Goal: Find specific page/section: Find specific page/section

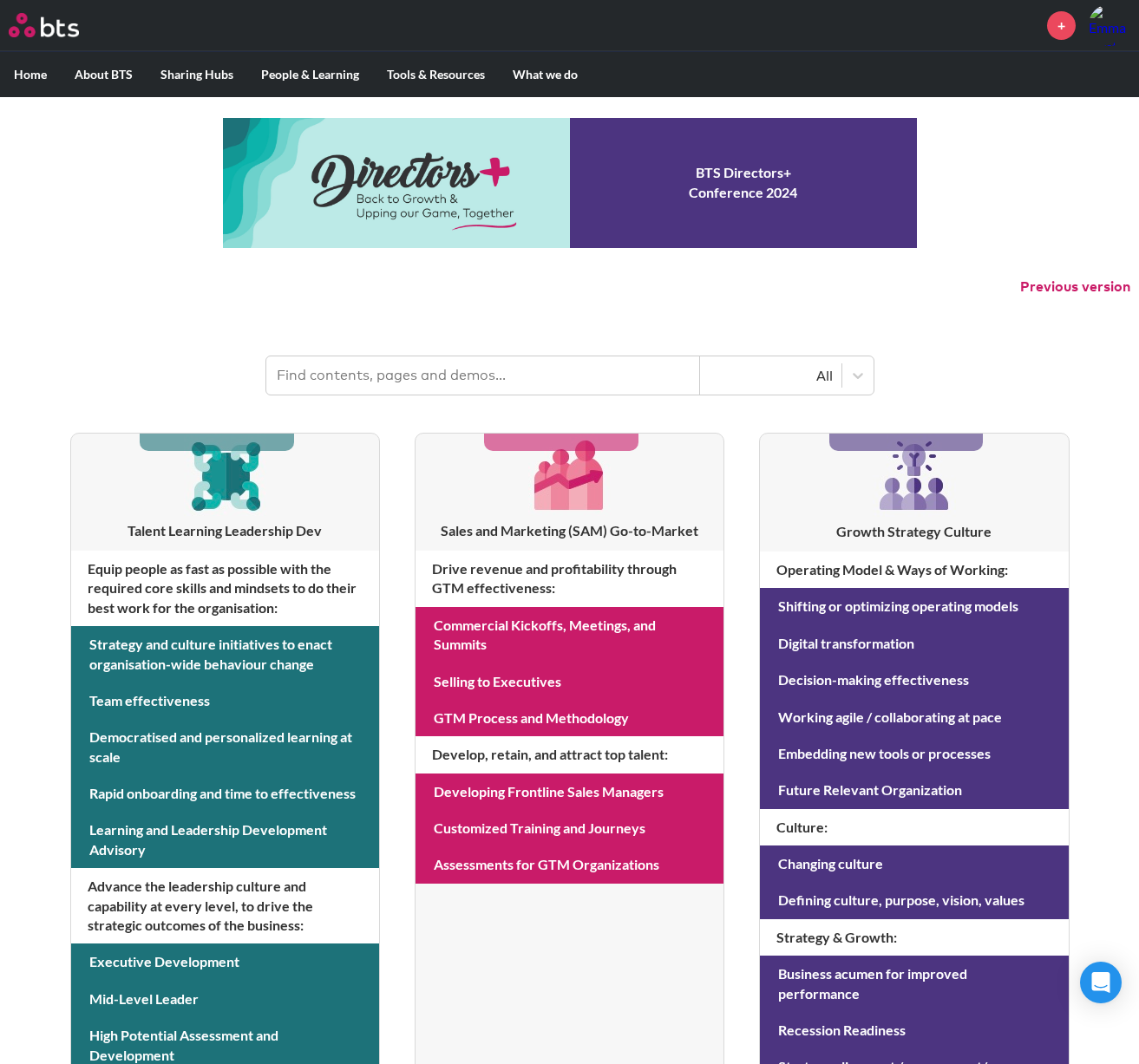
click at [863, 23] on div "+" at bounding box center [620, 24] width 1019 height 42
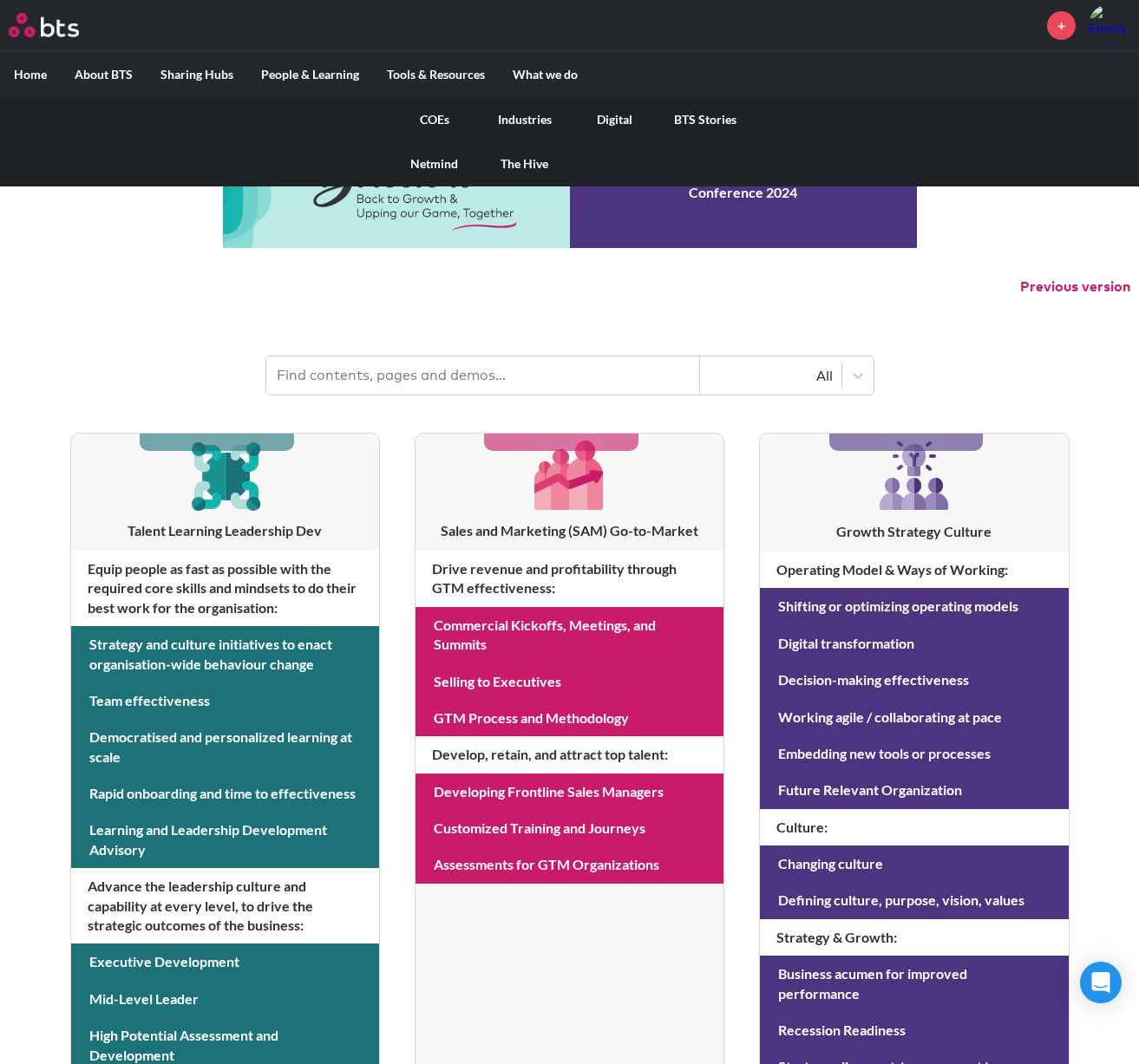
click at [428, 116] on link "COEs" at bounding box center [434, 119] width 90 height 45
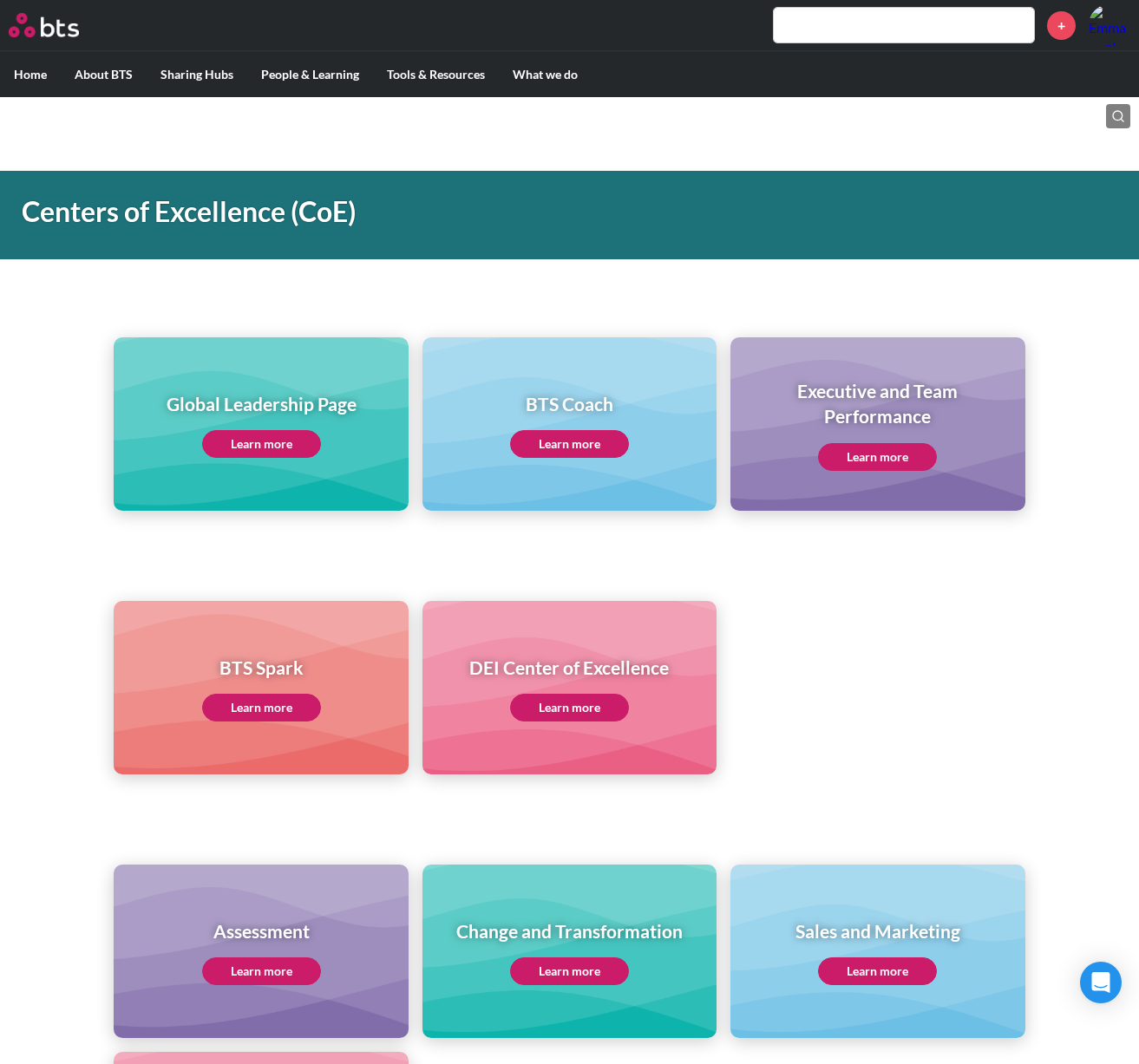
scroll to position [260, 0]
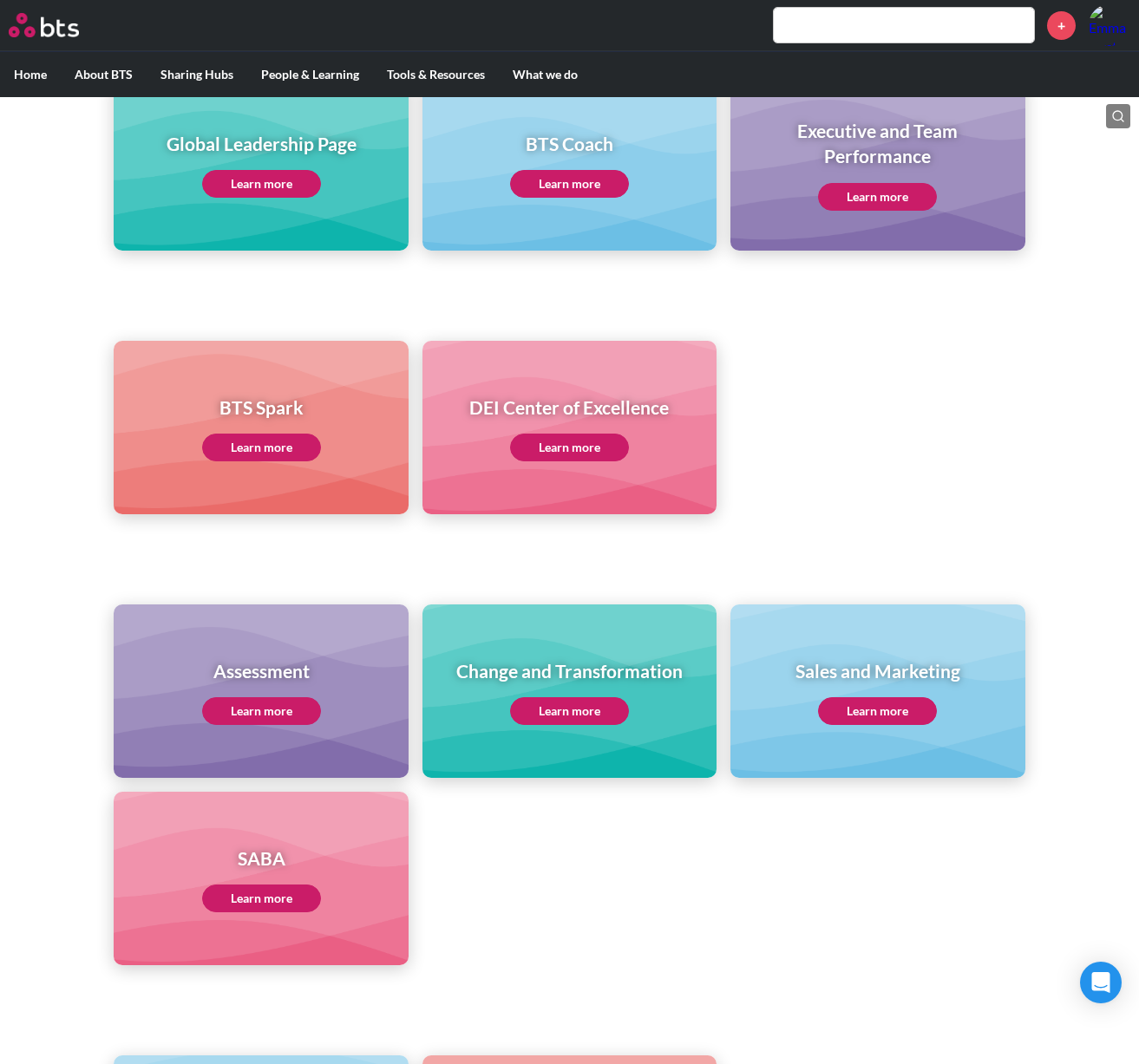
click at [575, 703] on link "Learn more" at bounding box center [569, 711] width 119 height 28
